Goal: Task Accomplishment & Management: Manage account settings

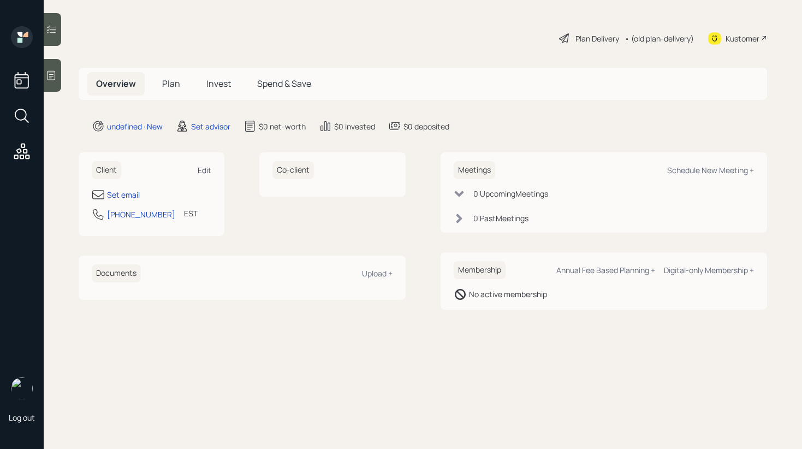
click at [210, 174] on div "Edit" at bounding box center [205, 170] width 14 height 10
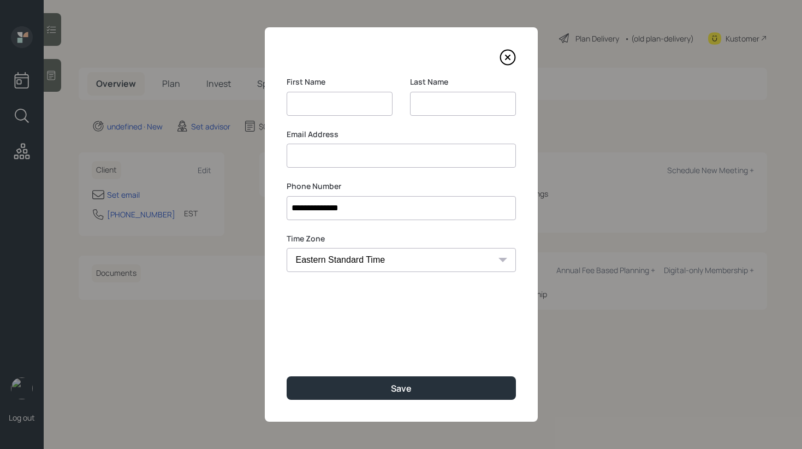
click at [311, 99] on input at bounding box center [340, 104] width 106 height 24
click at [329, 105] on input "Patrice Appleby" at bounding box center [340, 104] width 106 height 24
type input "Patrice"
click at [457, 109] on input at bounding box center [463, 104] width 106 height 24
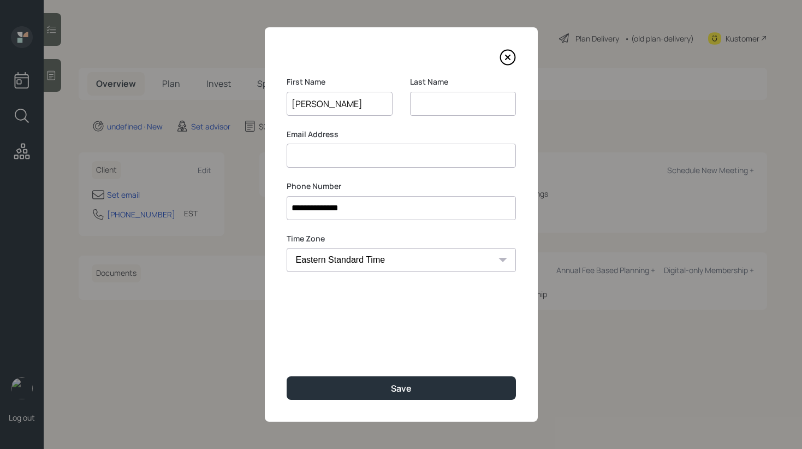
paste input "Appleby"
type input "Appleby"
click at [370, 109] on input "Patrice" at bounding box center [340, 104] width 106 height 24
click at [454, 159] on input at bounding box center [401, 156] width 229 height 24
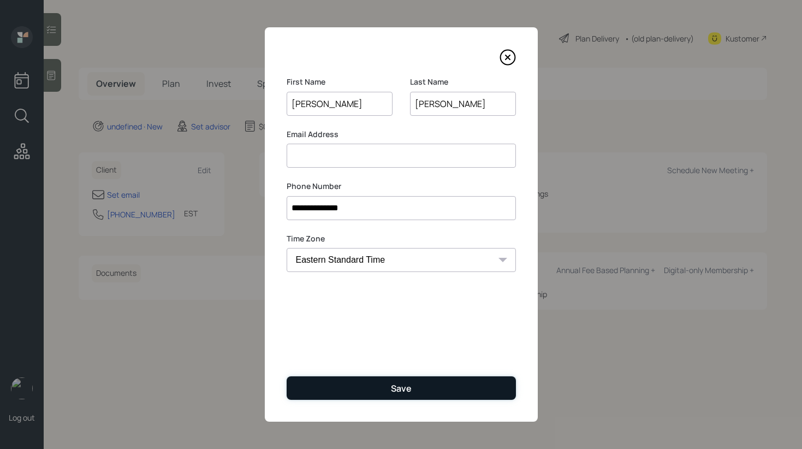
click at [391, 391] on div "Save" at bounding box center [401, 388] width 21 height 12
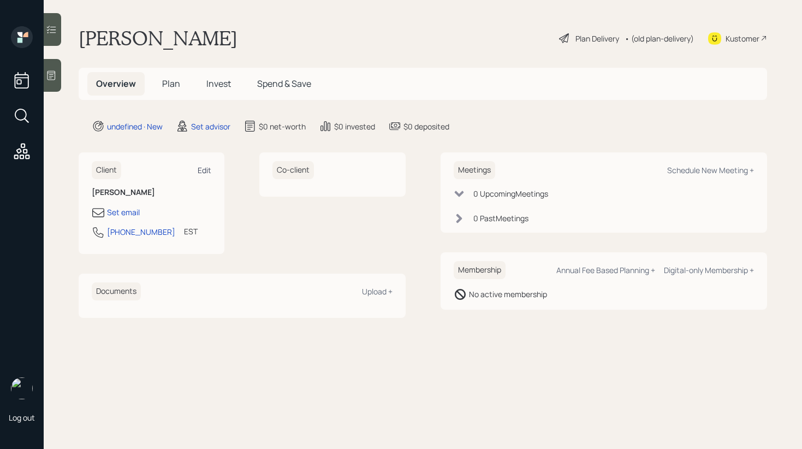
click at [206, 166] on div "Edit" at bounding box center [205, 170] width 14 height 10
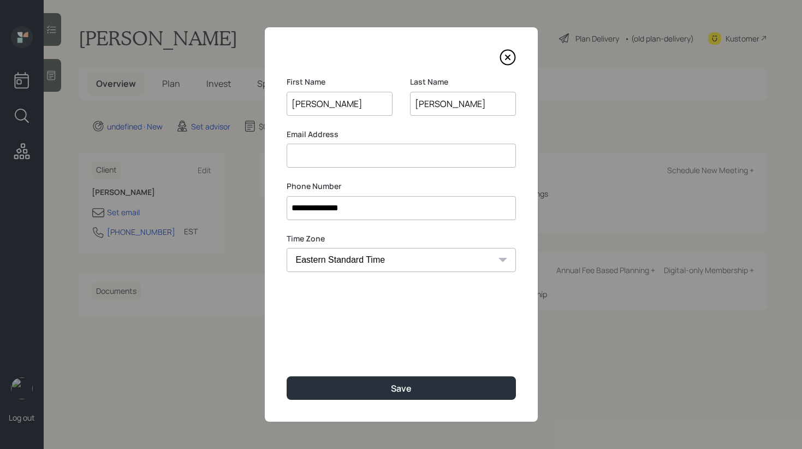
click at [381, 163] on input at bounding box center [401, 156] width 229 height 24
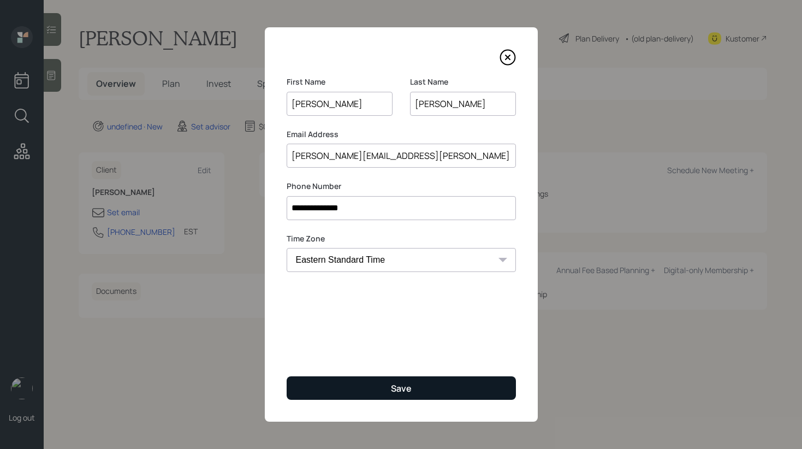
type input "patrice.appleby@yahoo.com"
click at [357, 383] on button "Save" at bounding box center [401, 387] width 229 height 23
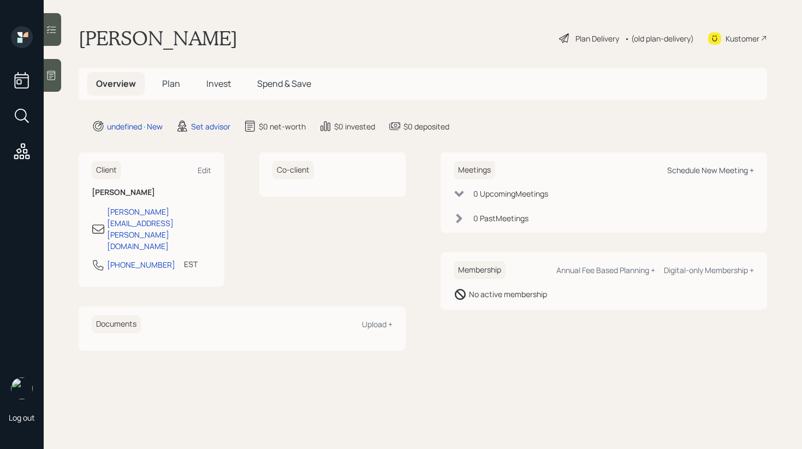
click at [703, 167] on div "Schedule New Meeting +" at bounding box center [710, 170] width 87 height 10
select select "round-robin"
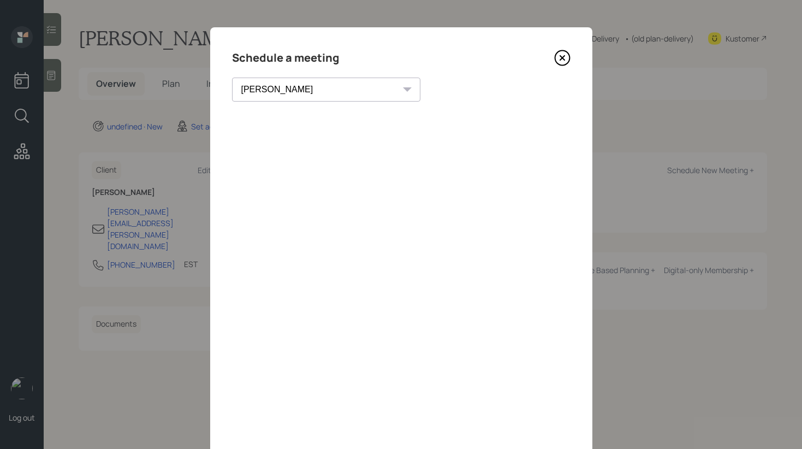
click at [560, 60] on icon at bounding box center [562, 58] width 4 height 4
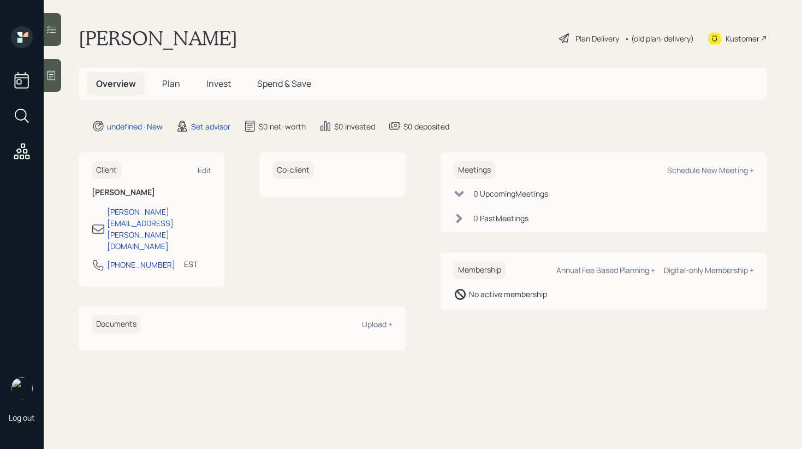
click at [59, 78] on div at bounding box center [52, 75] width 17 height 33
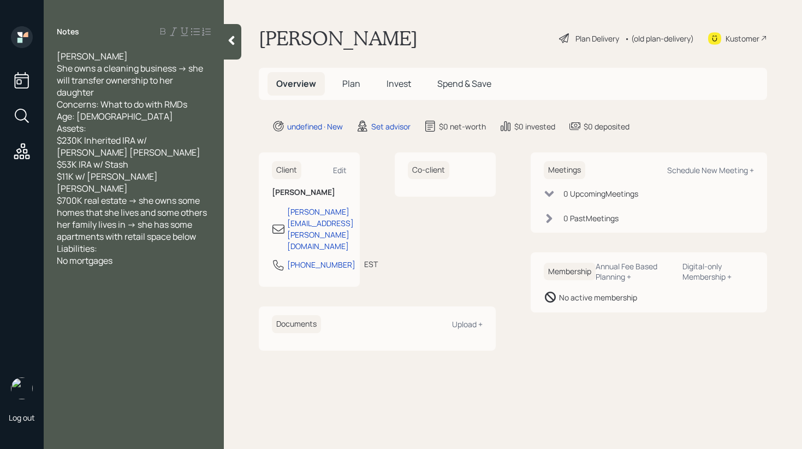
click at [236, 39] on icon at bounding box center [231, 40] width 11 height 11
